Goal: Information Seeking & Learning: Learn about a topic

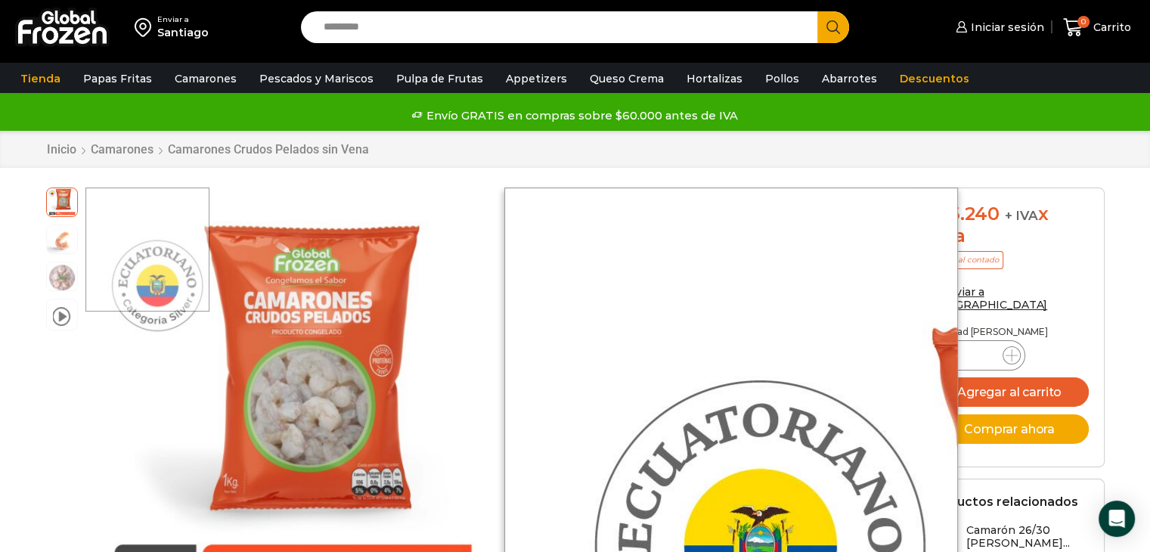
drag, startPoint x: 301, startPoint y: 329, endPoint x: 149, endPoint y: 222, distance: 186.1
click at [149, 222] on div at bounding box center [281, 395] width 415 height 415
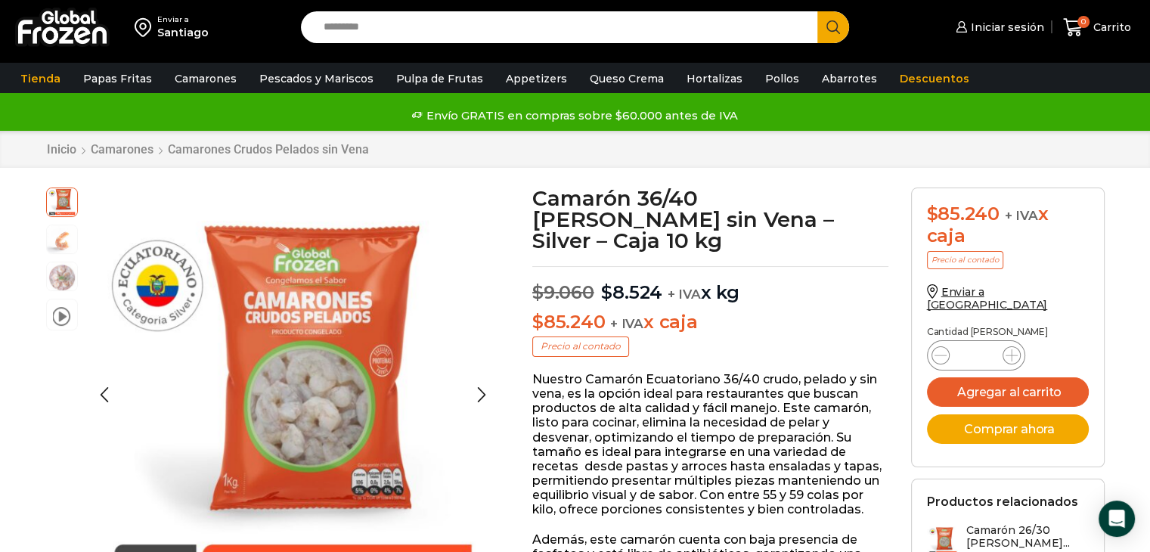
drag, startPoint x: 149, startPoint y: 222, endPoint x: 45, endPoint y: 383, distance: 190.9
click at [45, 383] on div "video Pasa el mouse por encima de la imagen para aplicar zoom Camarón 36/40 Cru…" at bounding box center [278, 416] width 487 height 456
click at [962, 149] on div "Inicio Camarones Camarones Crudos Pelados sin Vena" at bounding box center [575, 149] width 1081 height 14
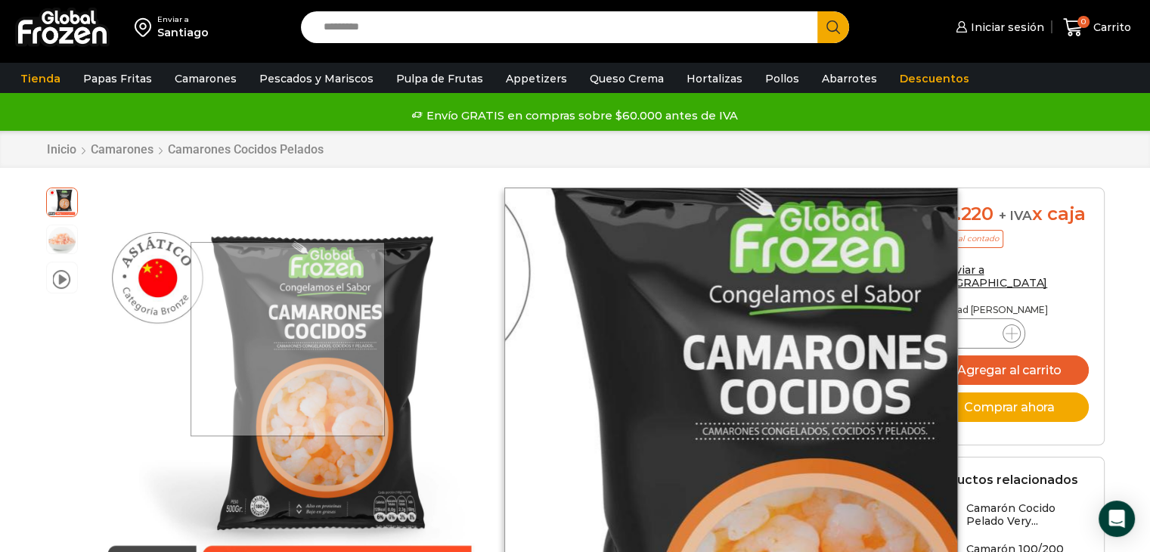
drag, startPoint x: 289, startPoint y: 338, endPoint x: 17, endPoint y: 242, distance: 288.7
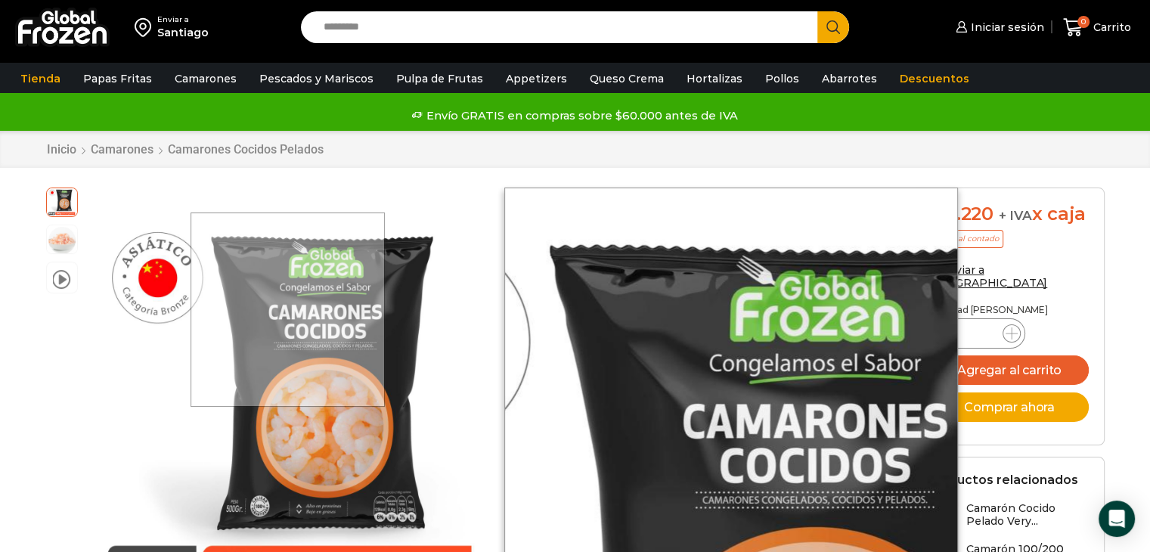
drag, startPoint x: 289, startPoint y: 309, endPoint x: 265, endPoint y: 436, distance: 129.3
click at [265, 436] on div at bounding box center [281, 395] width 415 height 415
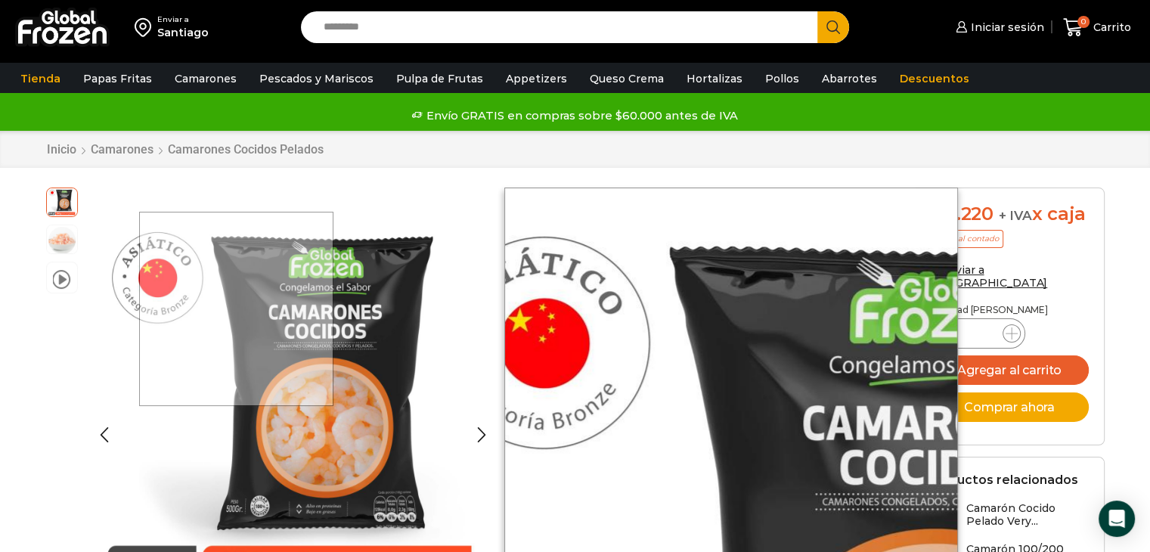
drag, startPoint x: 237, startPoint y: 308, endPoint x: 81, endPoint y: 364, distance: 166.2
click at [82, 364] on div "video Pasa el mouse por encima de la imagen para aplicar zoom Camarón 100/150 C…" at bounding box center [278, 456] width 487 height 536
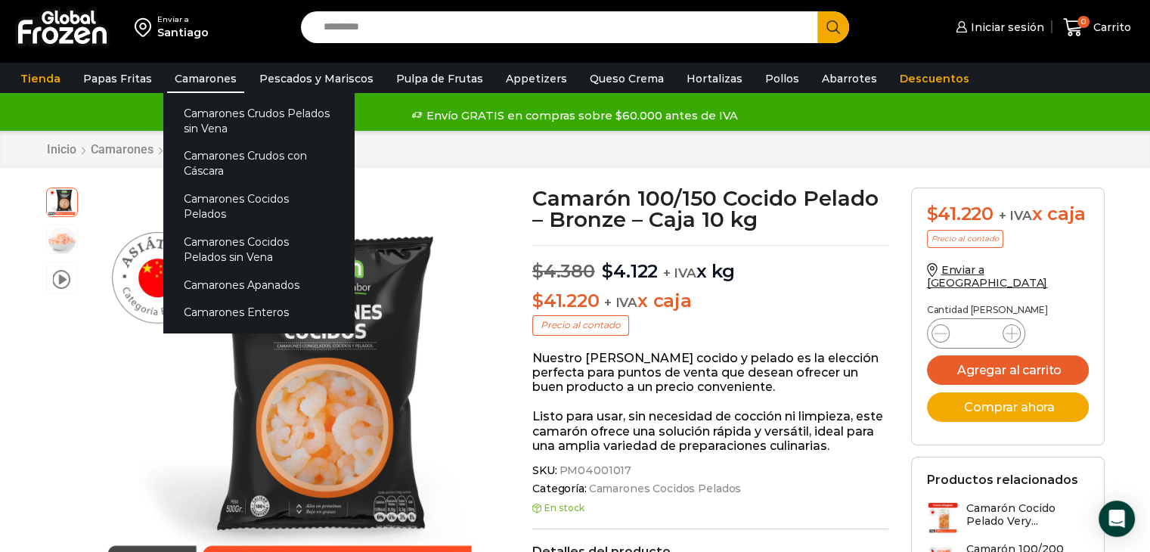
click at [199, 70] on link "Camarones" at bounding box center [205, 78] width 77 height 29
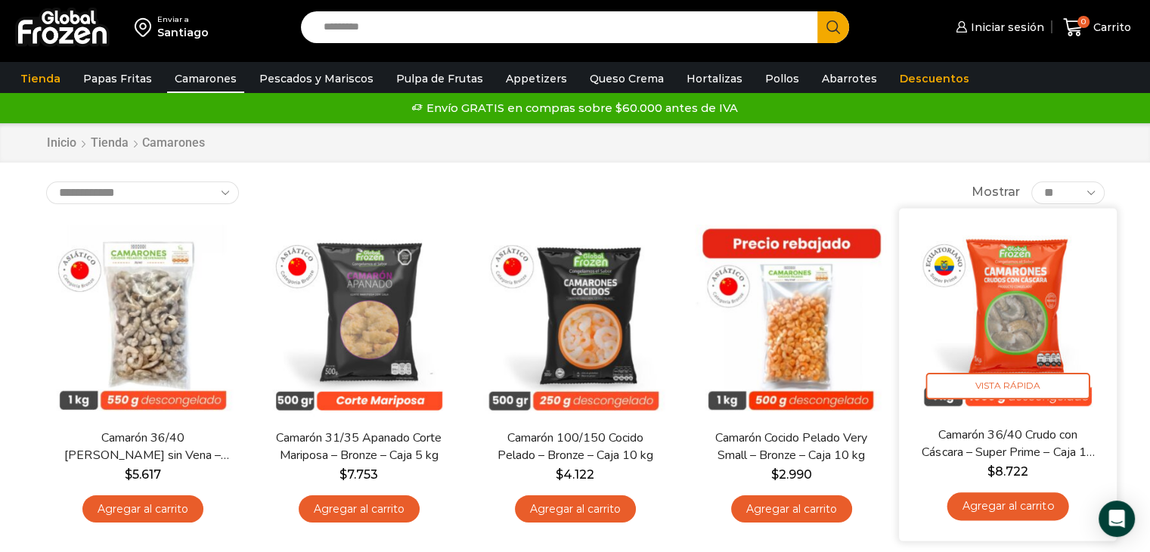
click at [1000, 281] on img at bounding box center [1007, 316] width 195 height 195
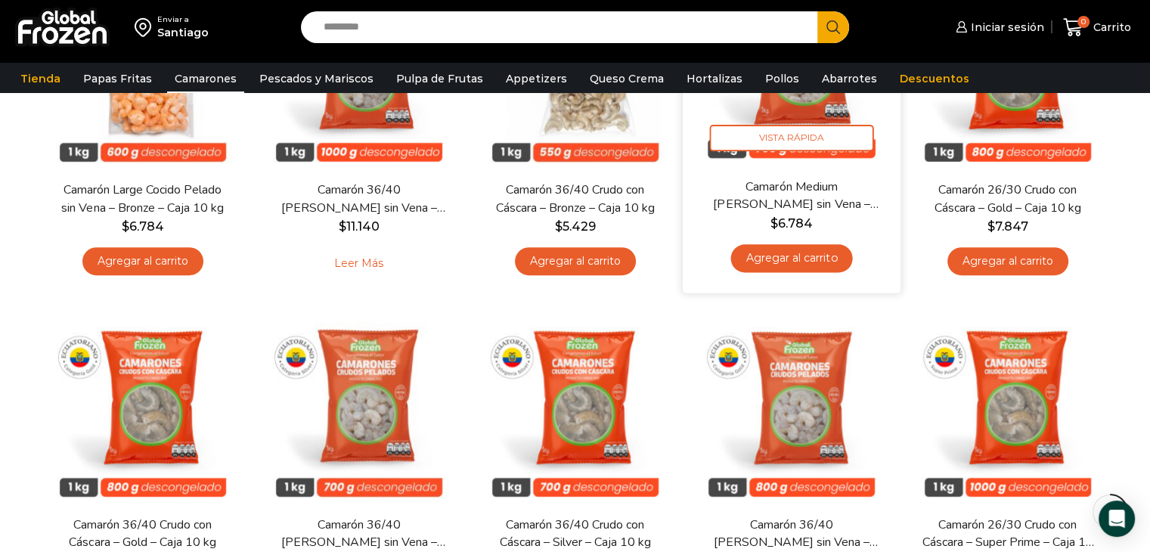
scroll to position [681, 0]
